Goal: Complete application form: Complete application form

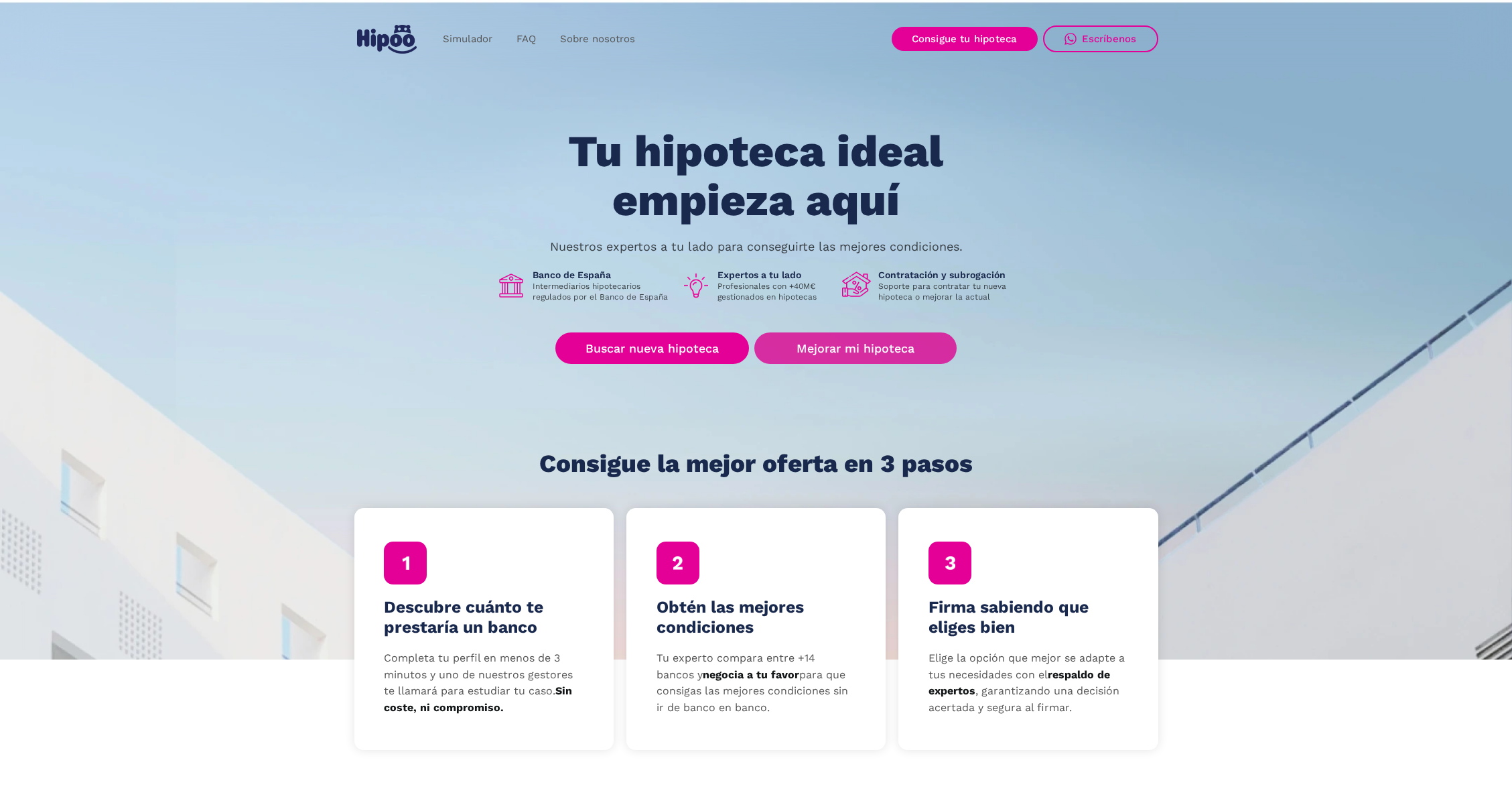
click at [830, 351] on link "Mejorar mi hipoteca" at bounding box center [855, 348] width 202 height 32
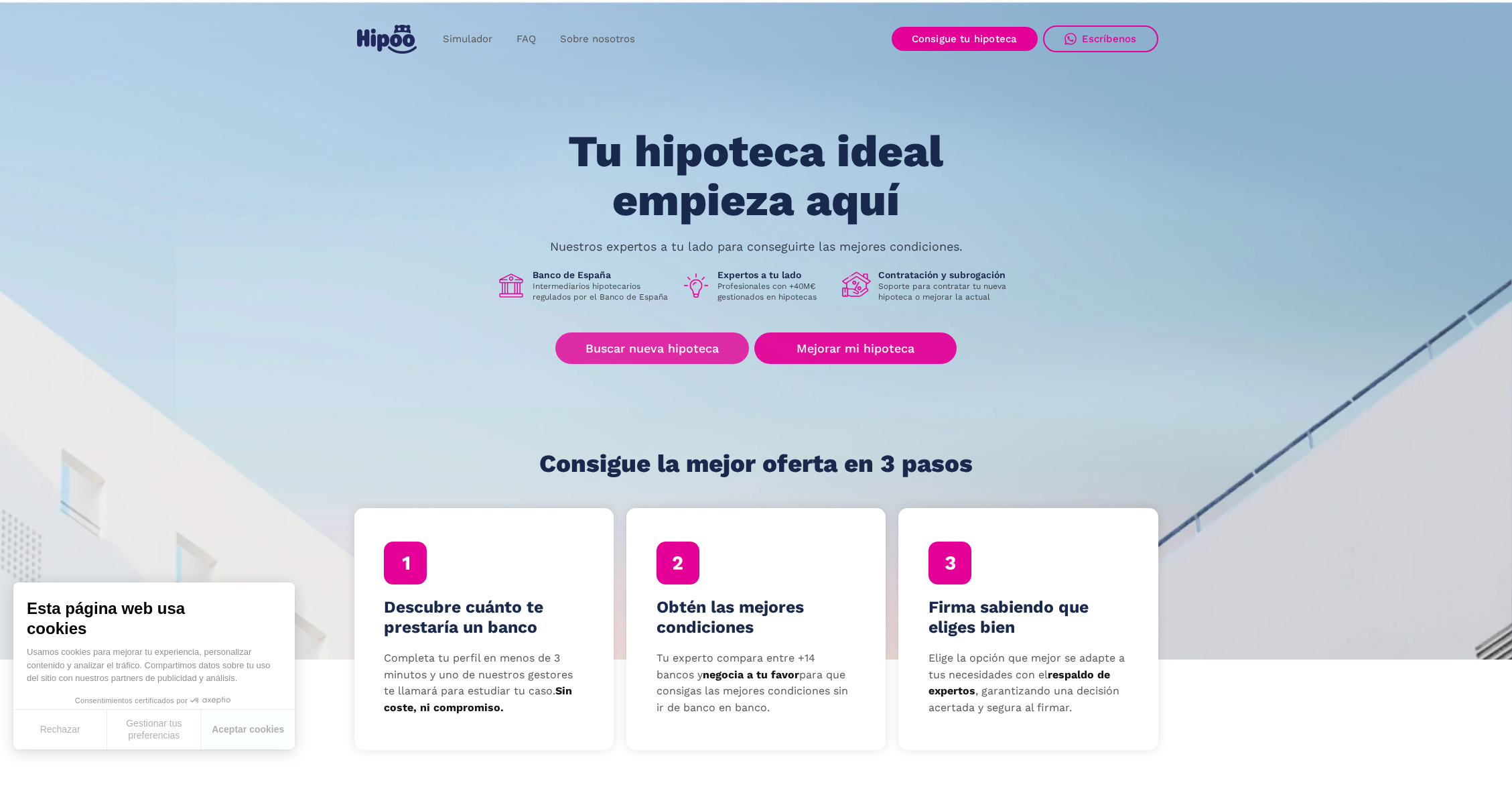
click at [810, 350] on link "Mejorar mi hipoteca" at bounding box center [855, 348] width 202 height 32
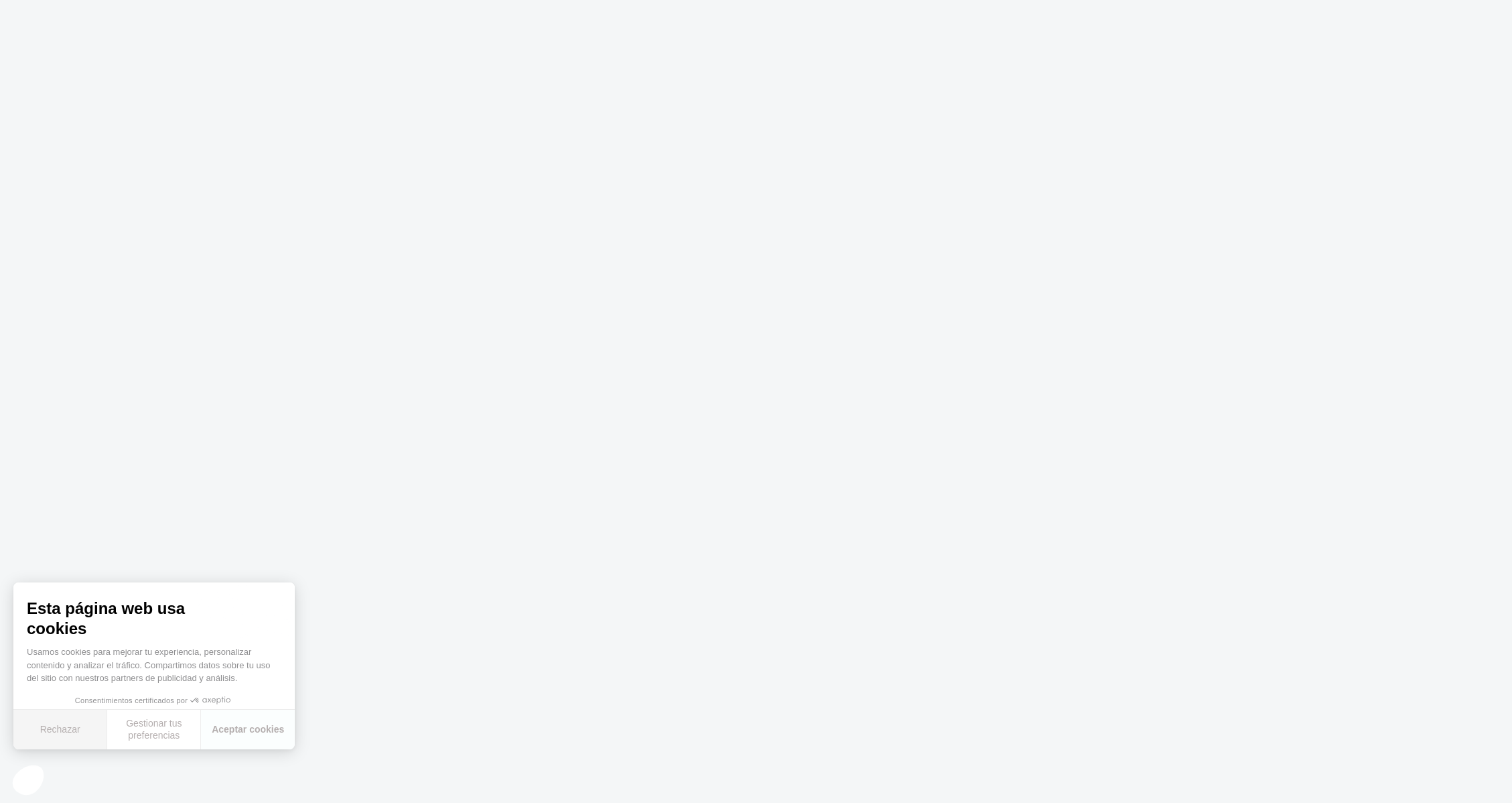
click at [74, 731] on button "Rechazar" at bounding box center [60, 729] width 94 height 39
click at [789, 358] on body at bounding box center [756, 401] width 1512 height 803
